Goal: Find specific page/section: Find specific page/section

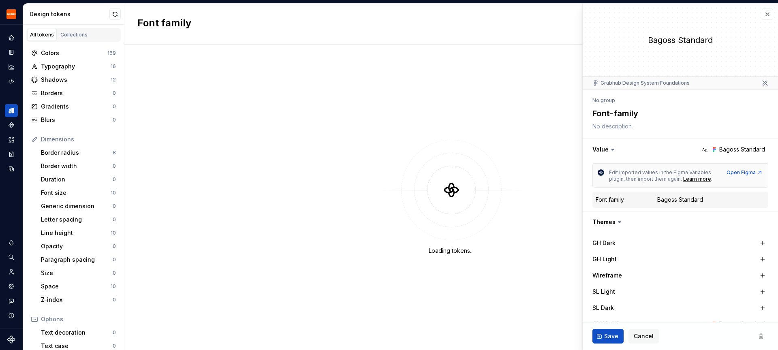
type textarea "*"
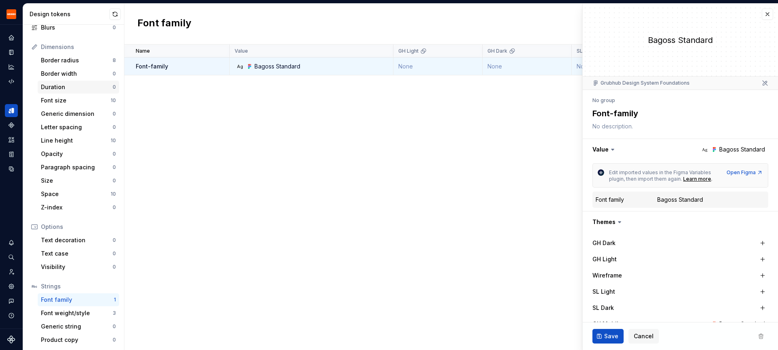
scroll to position [94, 0]
click at [73, 309] on div "Font weight/style" at bounding box center [77, 312] width 72 height 8
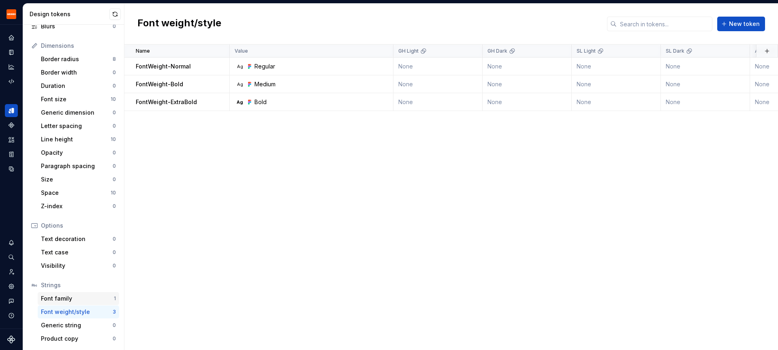
click at [66, 301] on div "Font family" at bounding box center [77, 299] width 73 height 8
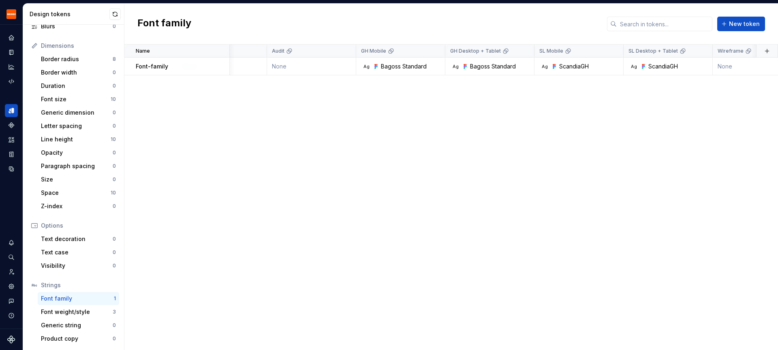
scroll to position [0, 482]
click at [73, 313] on div "Font weight/style" at bounding box center [77, 312] width 72 height 8
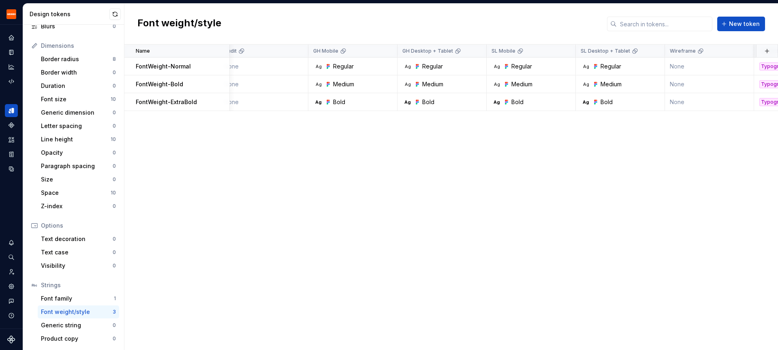
scroll to position [0, 532]
